Goal: Download file/media

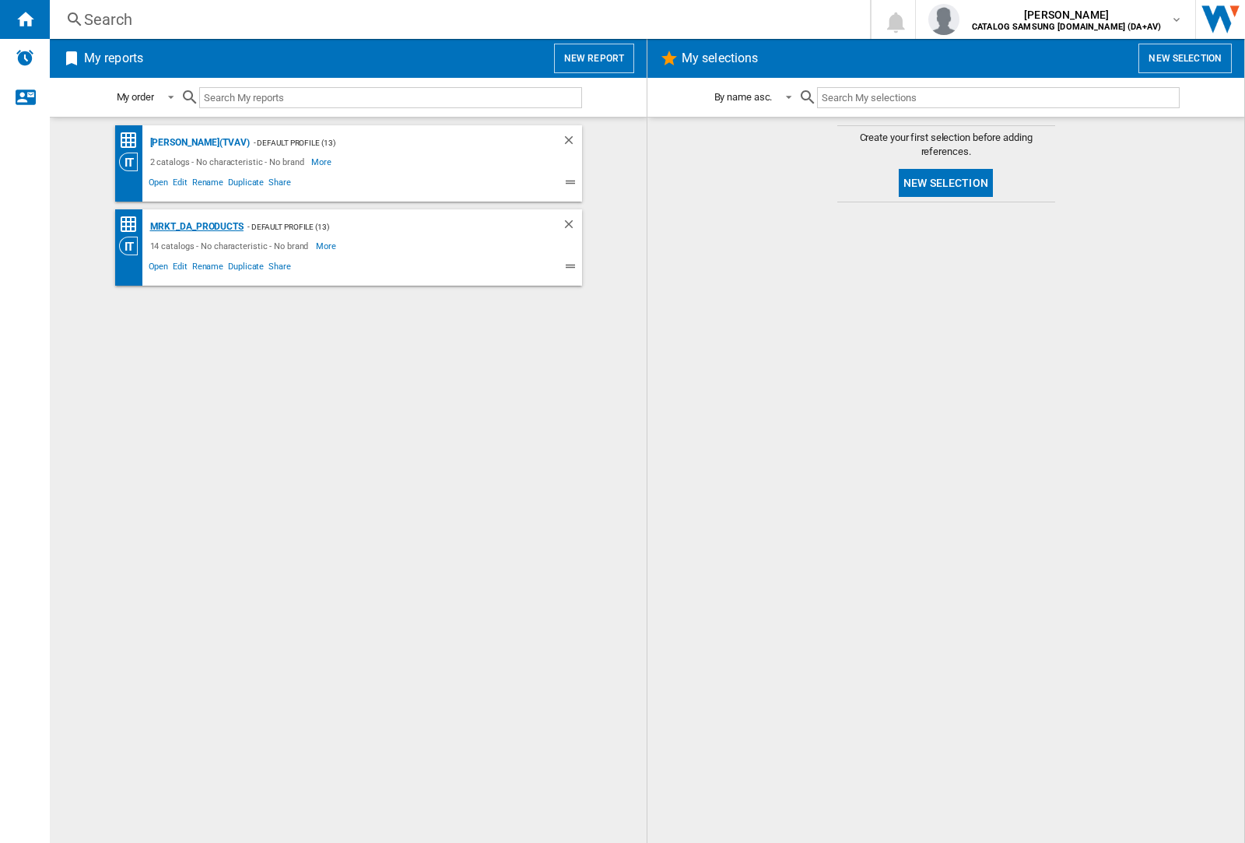
click at [196, 226] on div "MRKT_DA_PRODUCTS" at bounding box center [194, 226] width 97 height 19
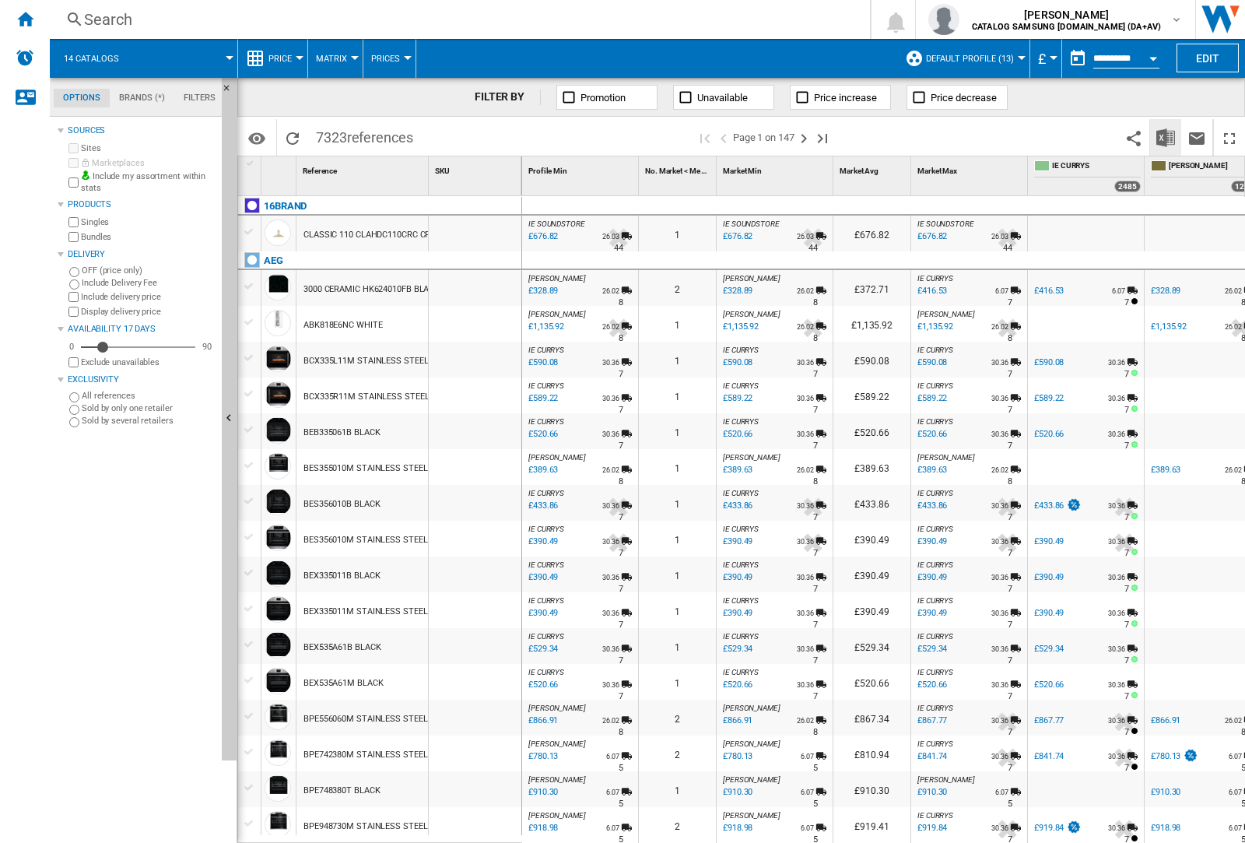
click at [1165, 136] on img "Download in Excel" at bounding box center [1165, 137] width 19 height 19
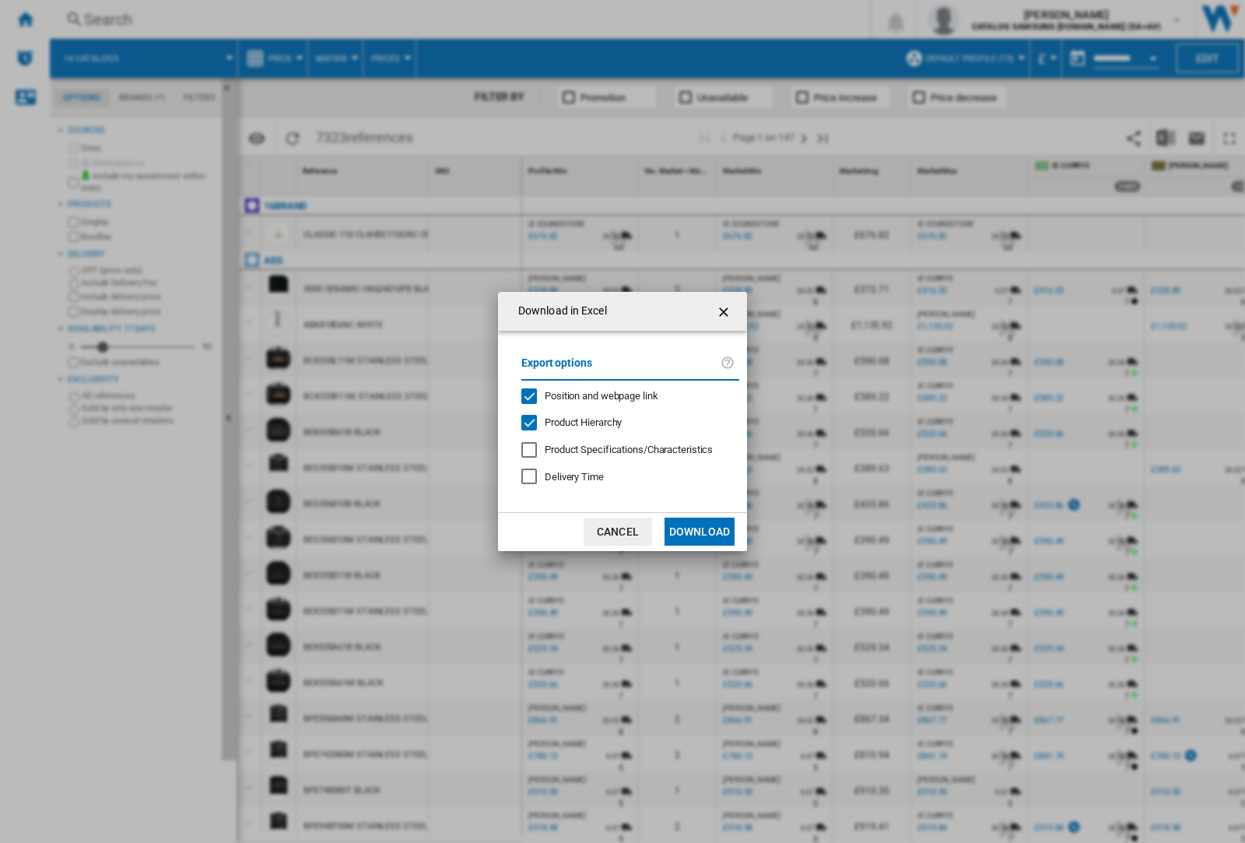
click at [591, 395] on span "Position and webpage link" at bounding box center [602, 396] width 114 height 12
click at [700, 532] on button "Download" at bounding box center [700, 531] width 70 height 28
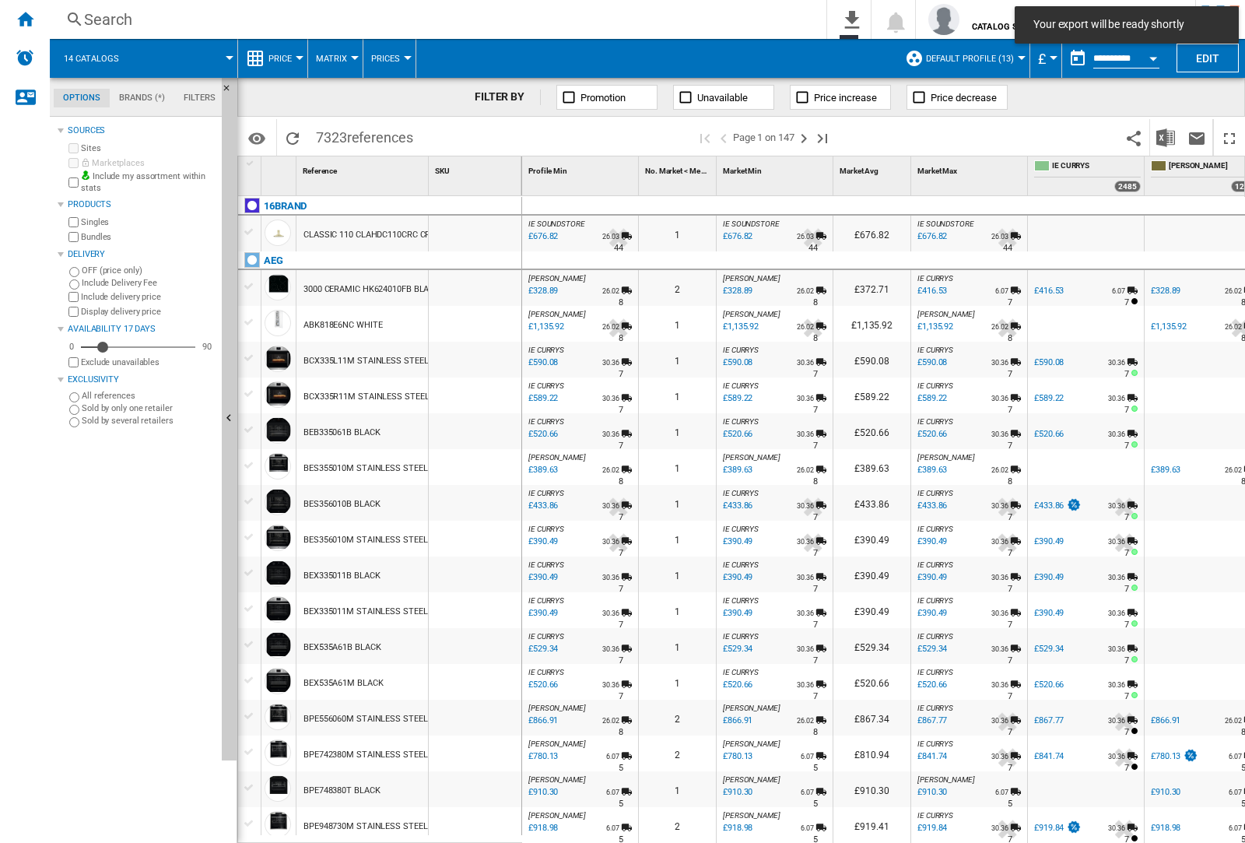
click at [481, 356] on div at bounding box center [475, 360] width 93 height 36
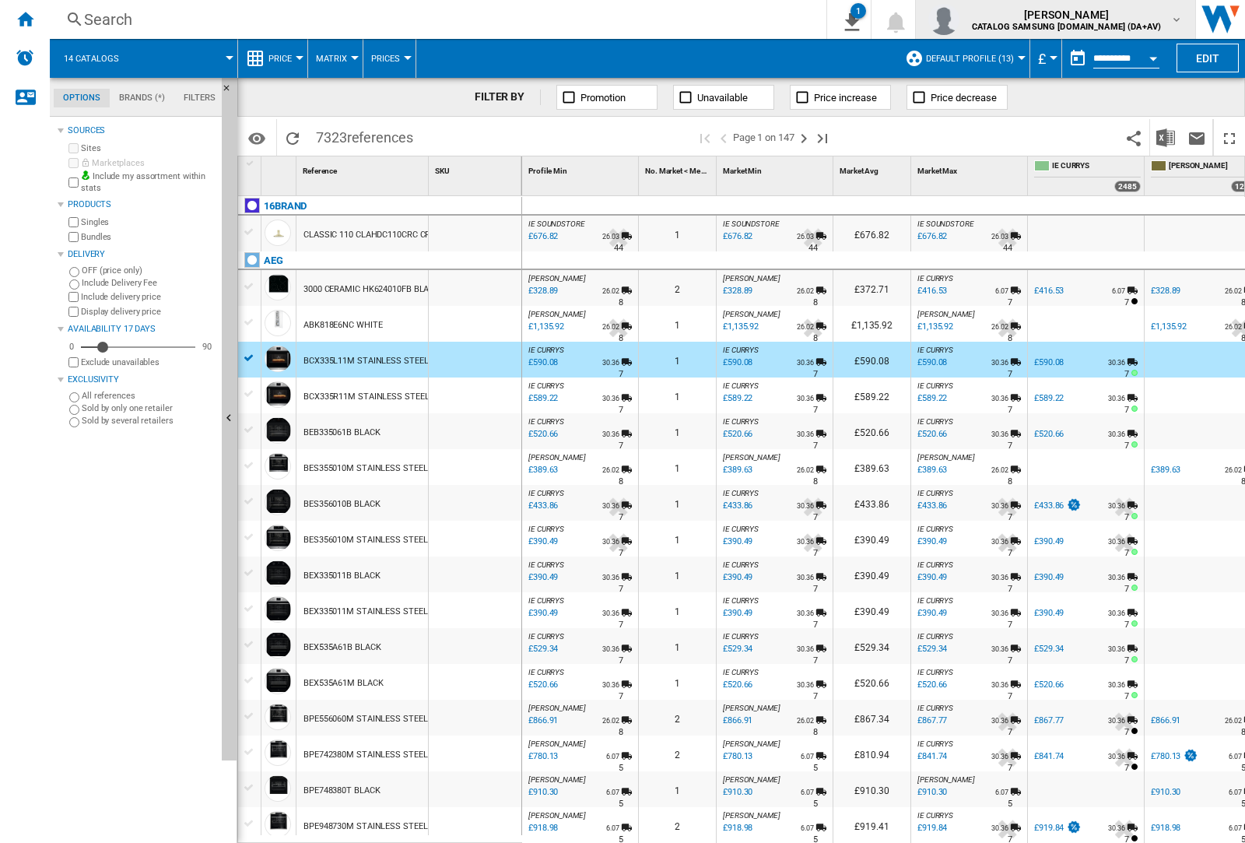
click at [960, 19] on img "button" at bounding box center [943, 19] width 31 height 31
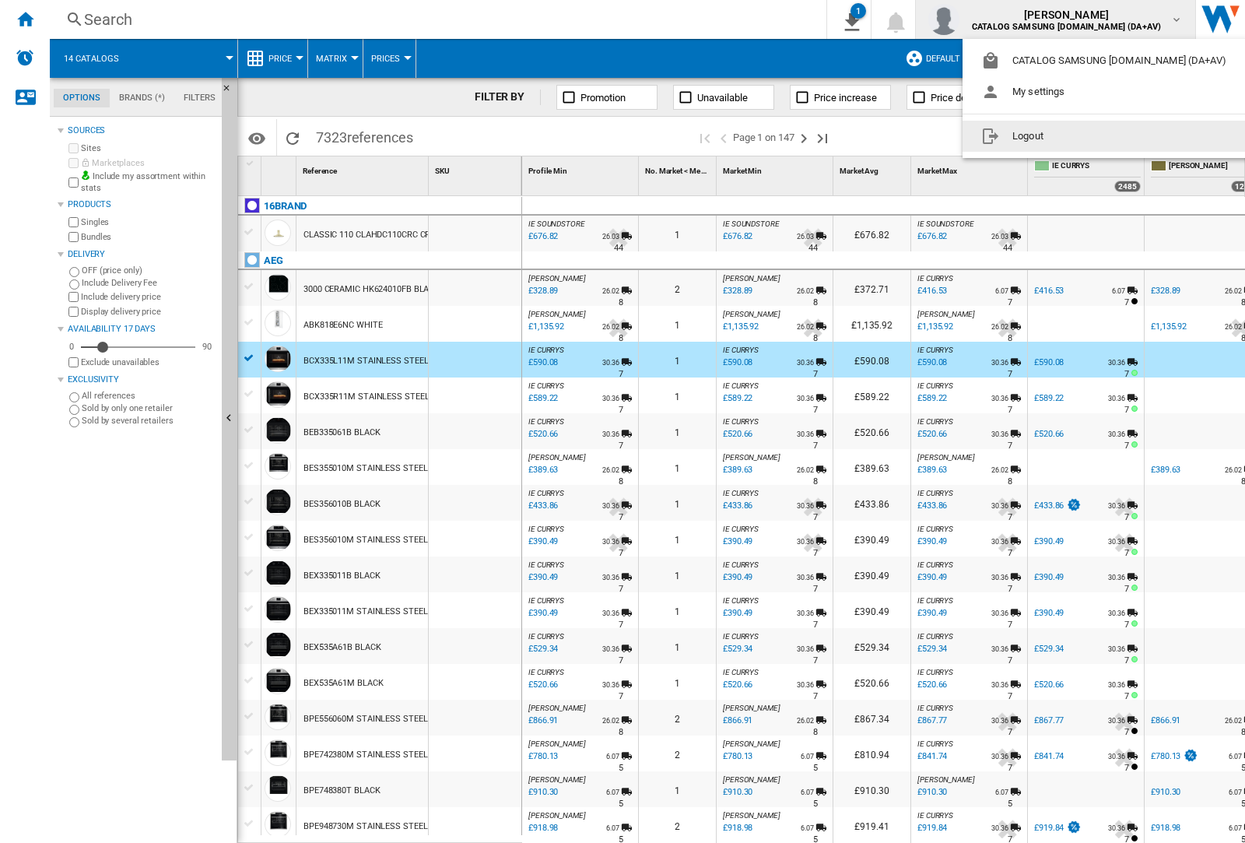
click at [1082, 136] on button "Logout" at bounding box center [1107, 136] width 289 height 31
